Goal: Transaction & Acquisition: Book appointment/travel/reservation

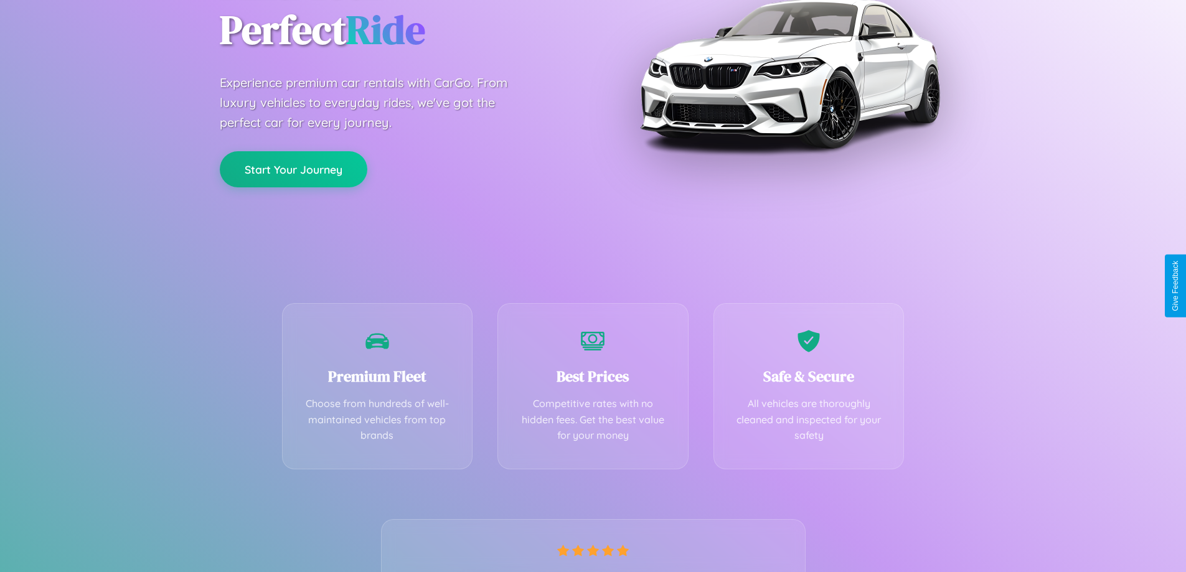
scroll to position [245, 0]
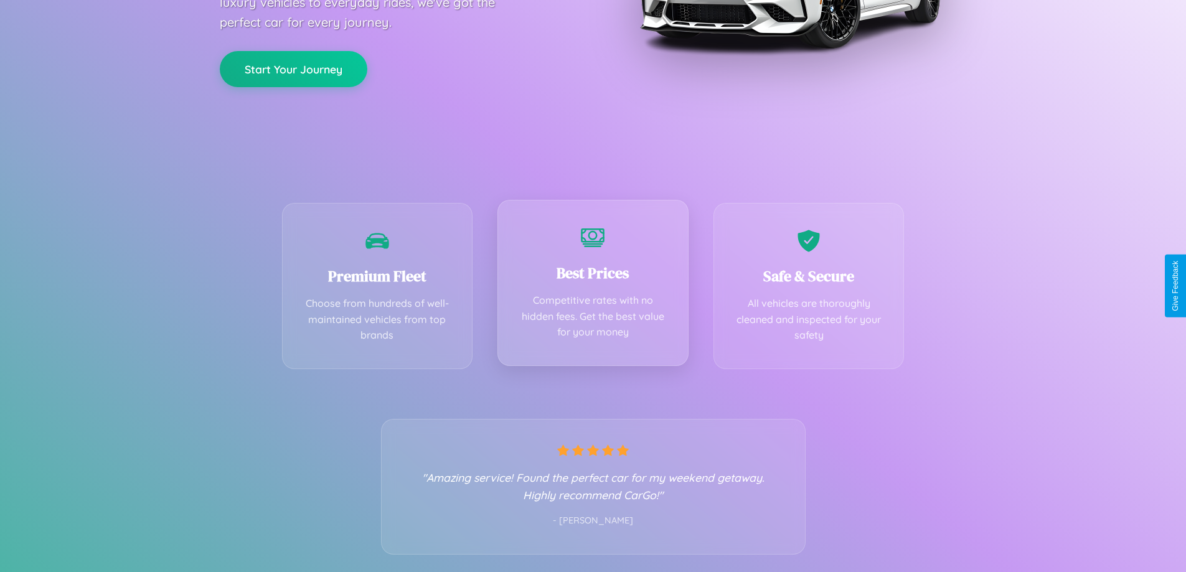
click at [593, 286] on div "Best Prices Competitive rates with no hidden fees. Get the best value for your …" at bounding box center [592, 283] width 191 height 166
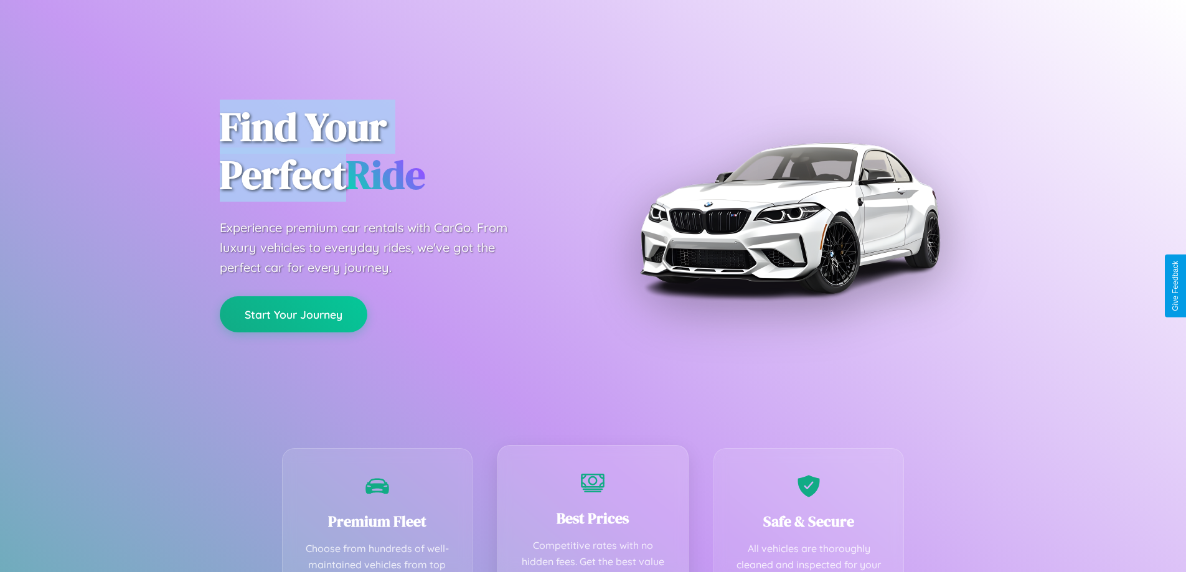
scroll to position [363, 0]
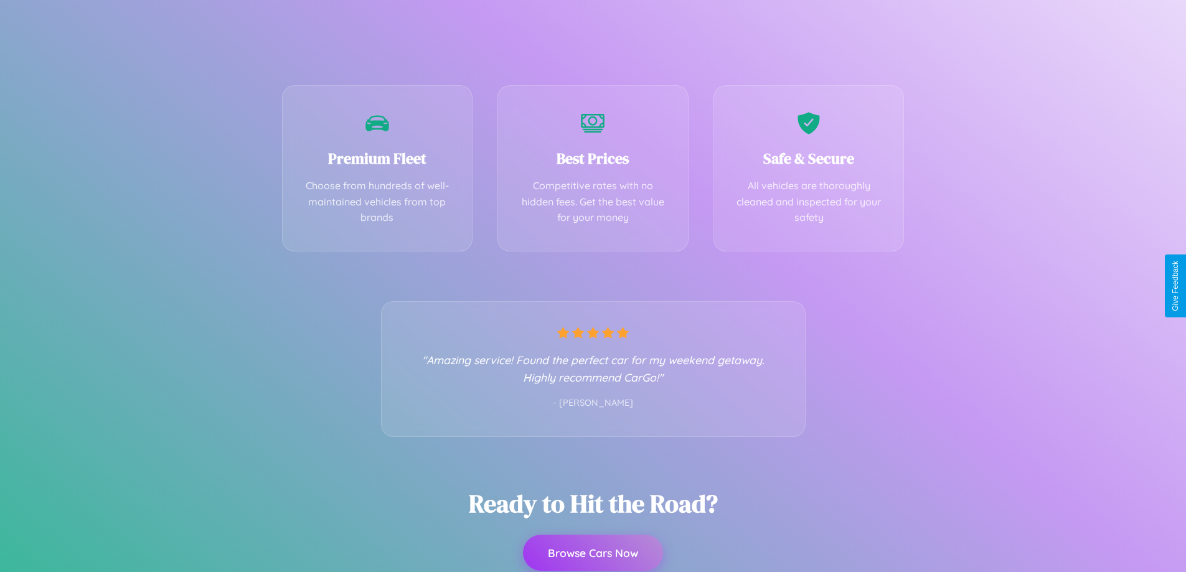
click at [593, 553] on button "Browse Cars Now" at bounding box center [593, 553] width 140 height 36
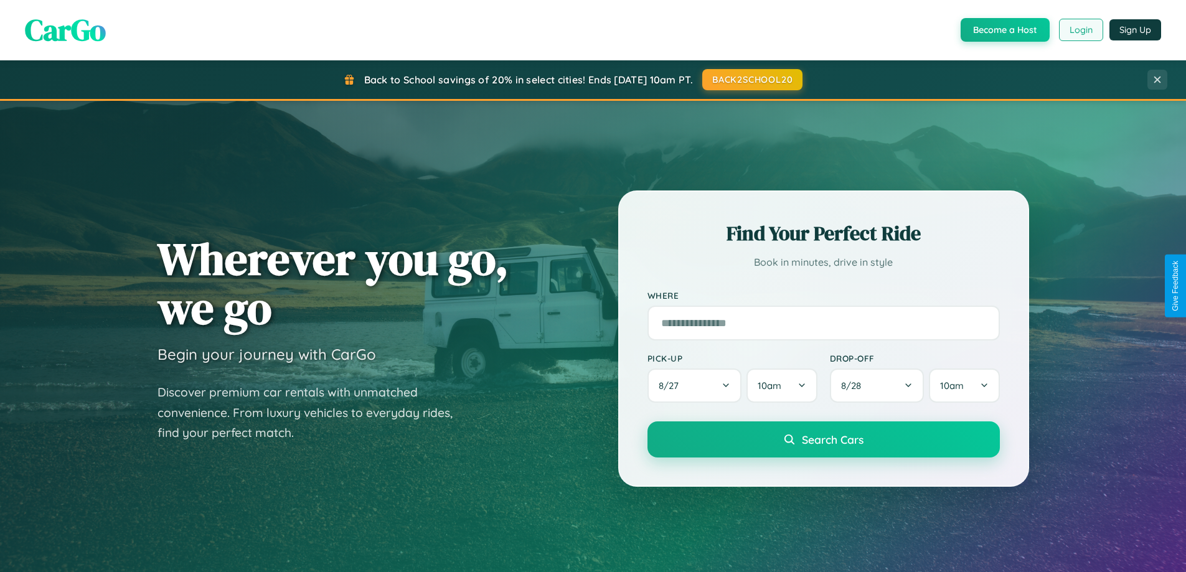
click at [1080, 30] on button "Login" at bounding box center [1081, 30] width 44 height 22
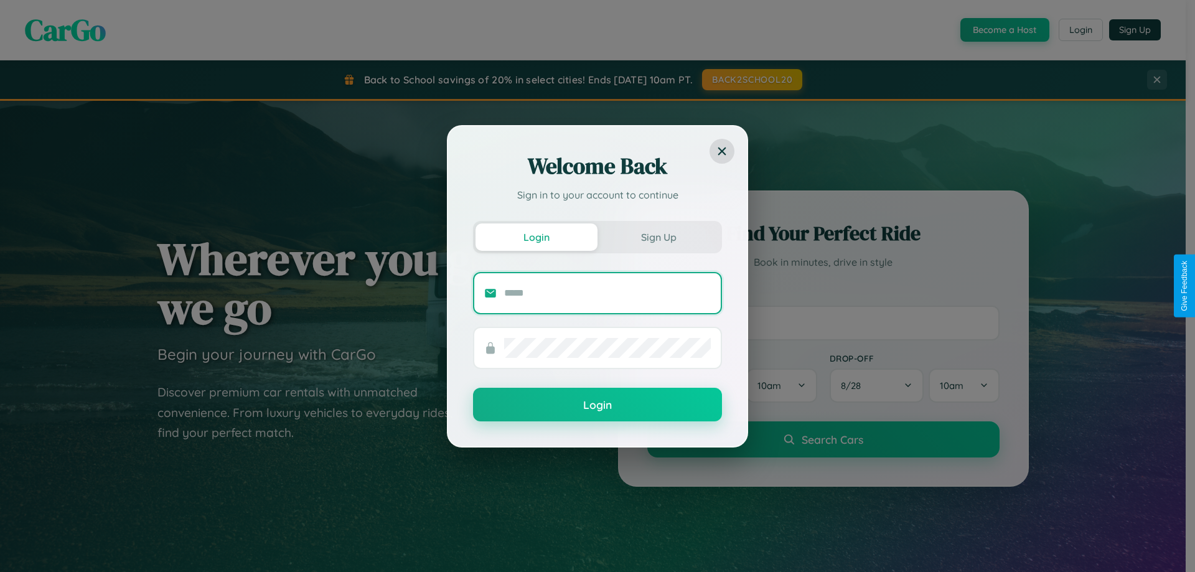
click at [608, 293] on input "text" at bounding box center [607, 293] width 207 height 20
type input "**********"
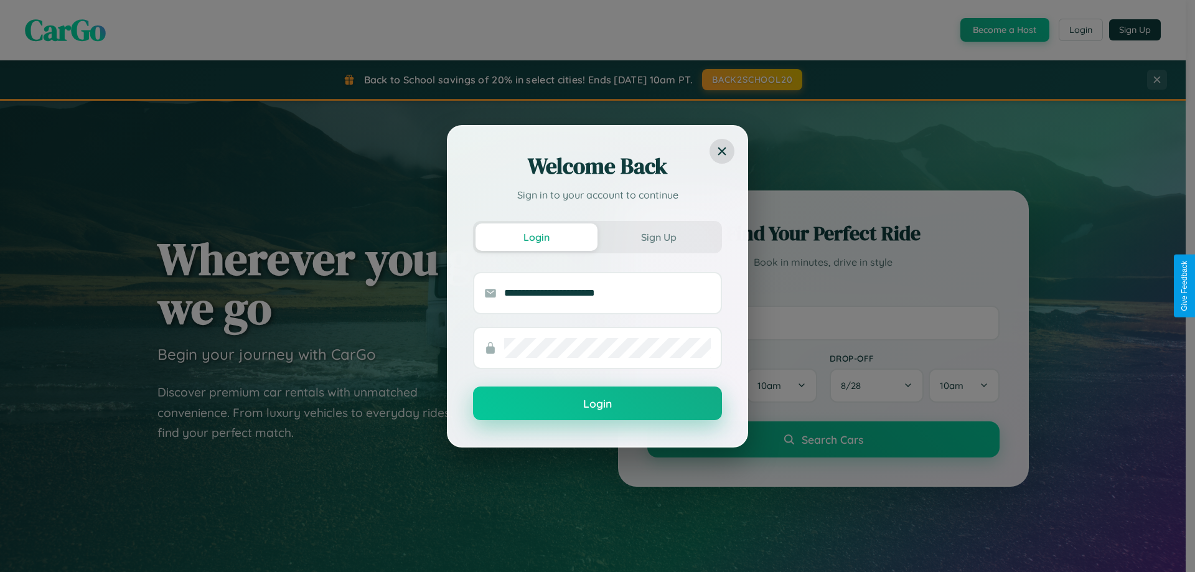
click at [598, 404] on button "Login" at bounding box center [597, 404] width 249 height 34
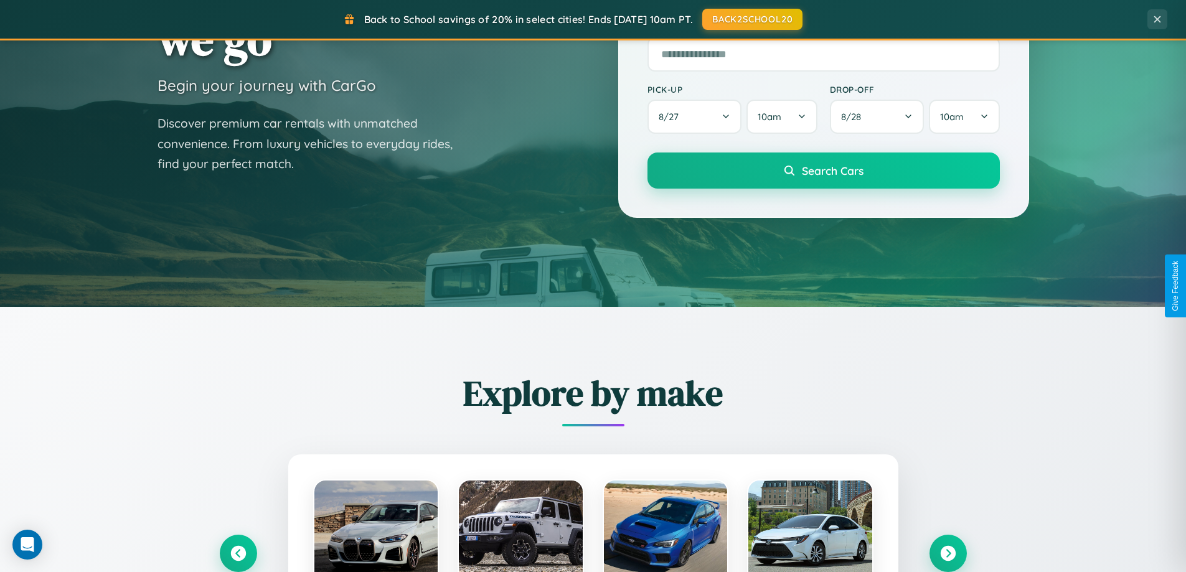
scroll to position [37, 0]
